Goal: Navigation & Orientation: Go to known website

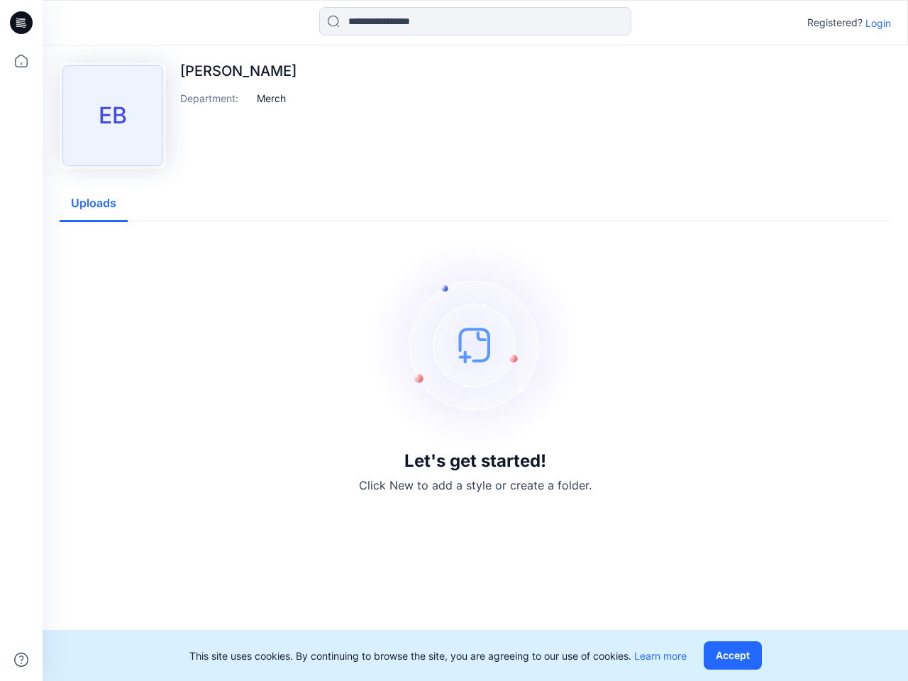
click at [454, 340] on img at bounding box center [475, 344] width 213 height 213
click at [22, 23] on icon at bounding box center [24, 23] width 6 height 1
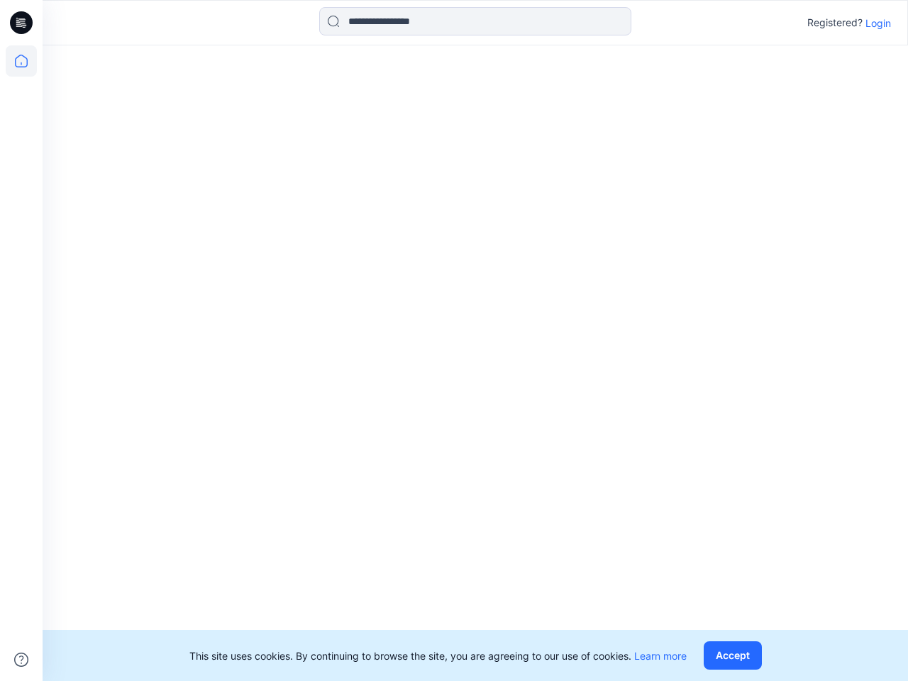
click at [21, 61] on icon at bounding box center [21, 60] width 31 height 31
click at [21, 659] on icon at bounding box center [21, 659] width 14 height 14
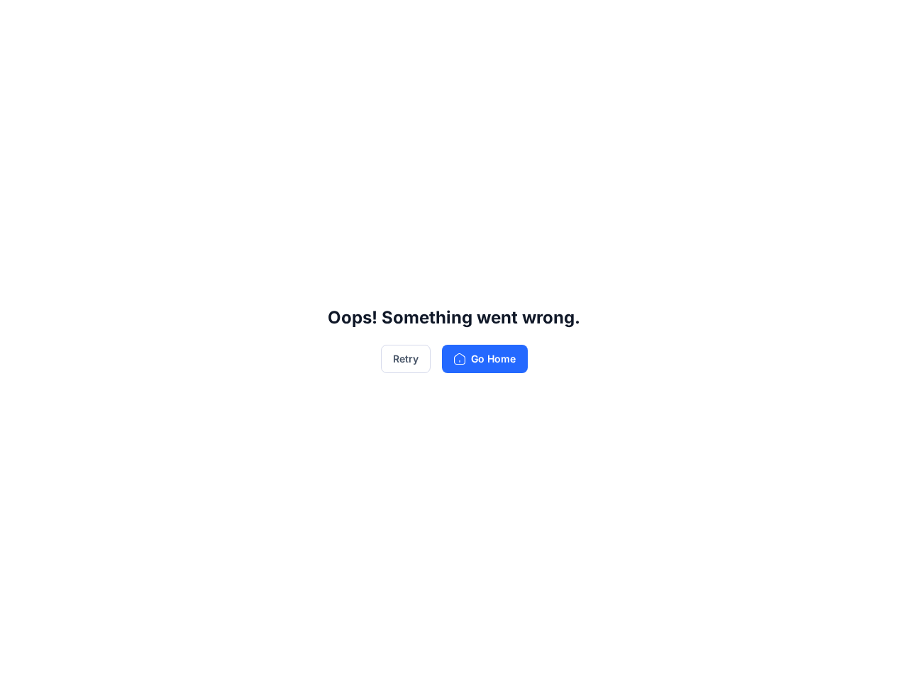
click at [878, 23] on div "Oops! Something went wrong. Retry Go Home" at bounding box center [454, 340] width 908 height 681
click at [272, 98] on div "Oops! Something went wrong. Retry Go Home" at bounding box center [454, 340] width 908 height 681
click at [94, 204] on div "Oops! Something went wrong. Retry Go Home" at bounding box center [454, 340] width 908 height 681
click at [735, 655] on div "Oops! Something went wrong. Retry Go Home" at bounding box center [454, 340] width 908 height 681
